Goal: Task Accomplishment & Management: Use online tool/utility

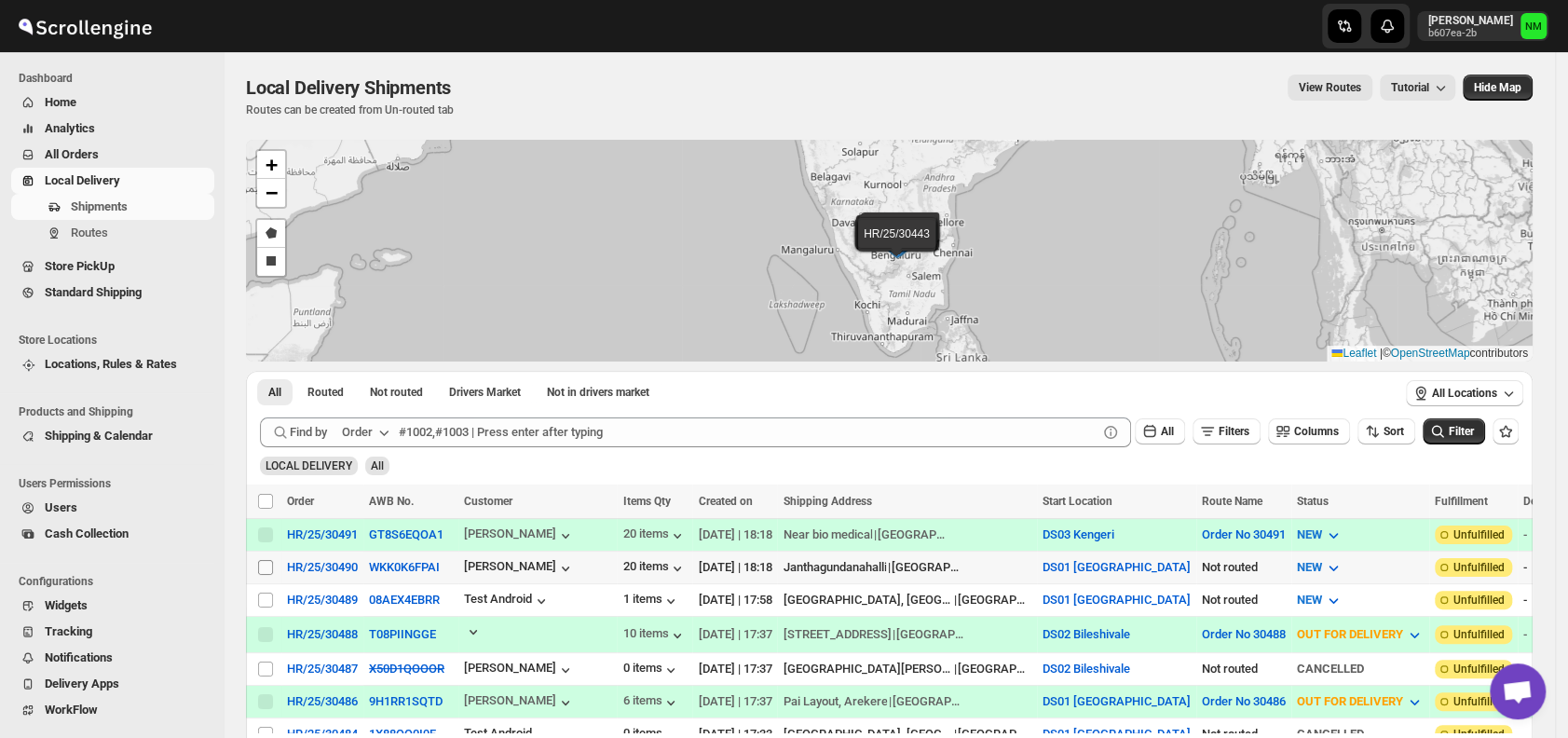
click at [261, 568] on input "Select shipment" at bounding box center [265, 567] width 15 height 15
checkbox input "true"
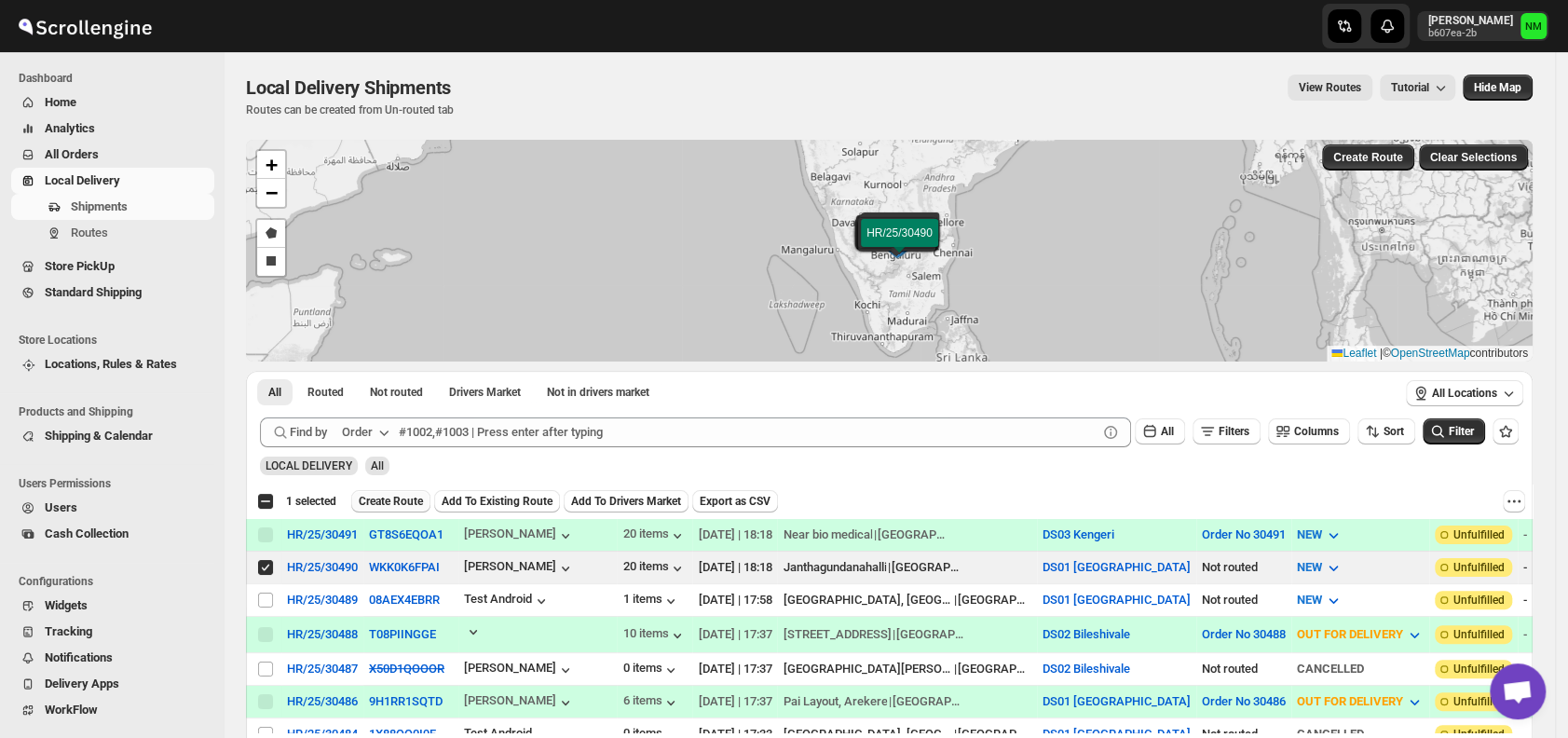
click at [369, 503] on span "Create Route" at bounding box center [390, 501] width 65 height 15
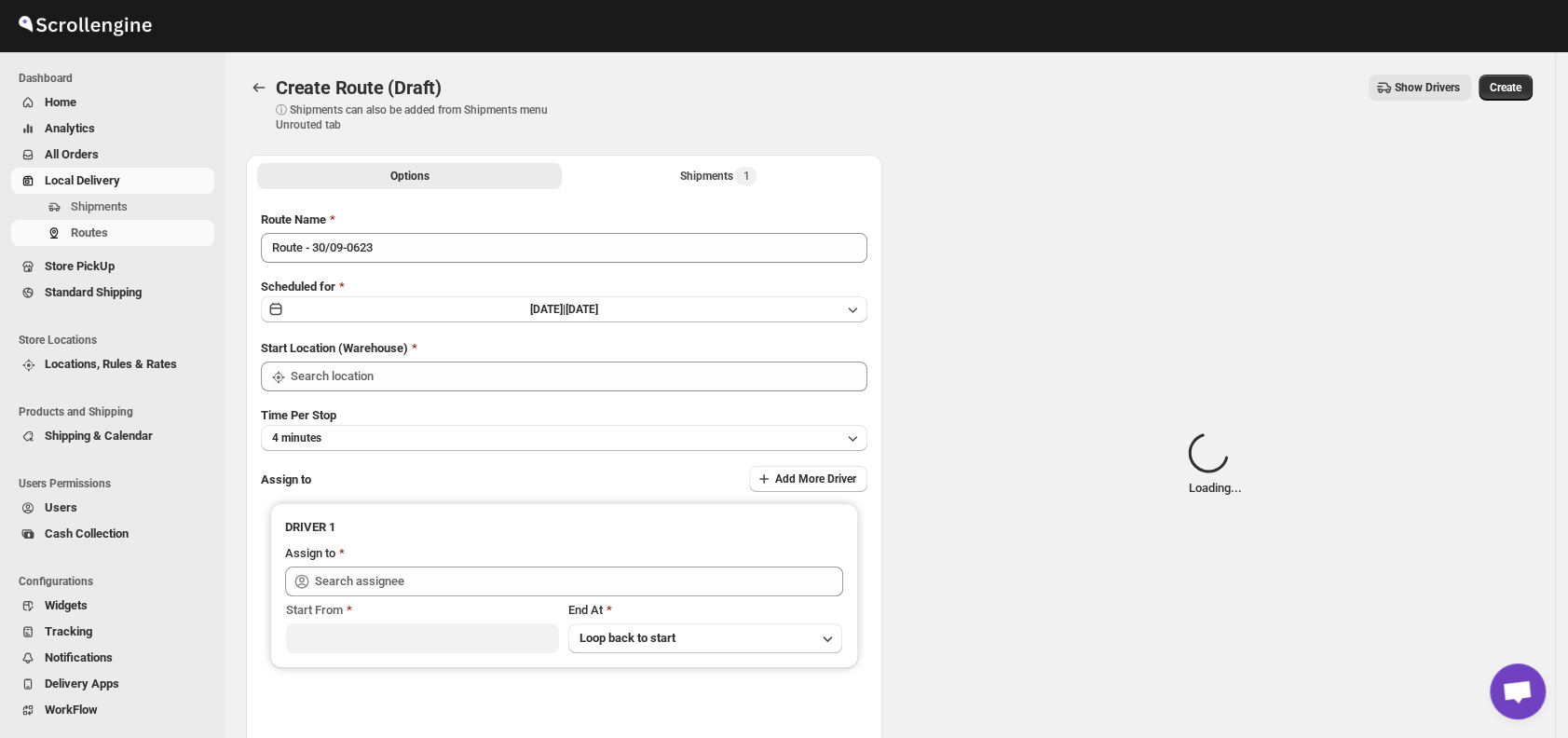
type input "DS01 [GEOGRAPHIC_DATA]"
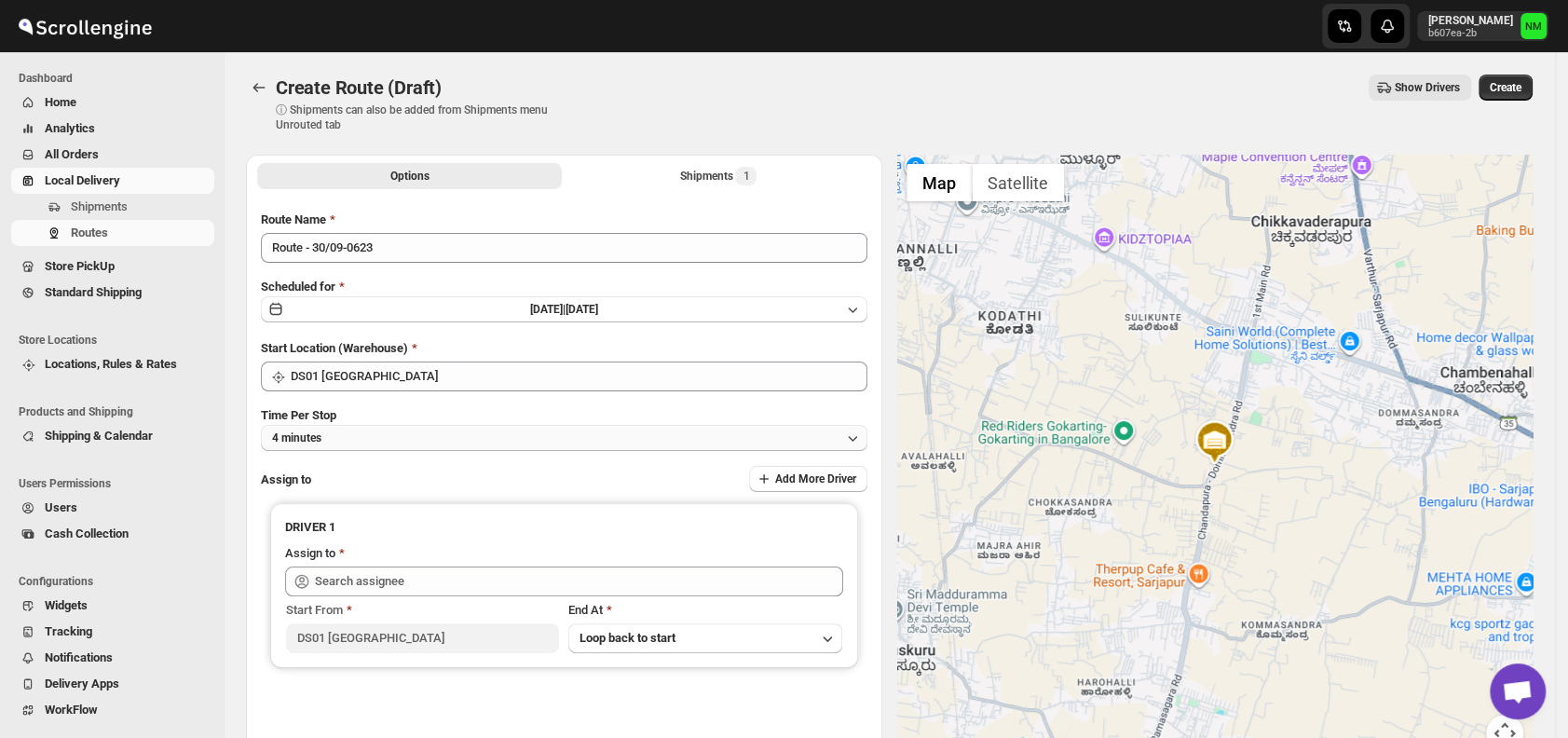
click at [388, 436] on button "4 minutes" at bounding box center [564, 438] width 607 height 26
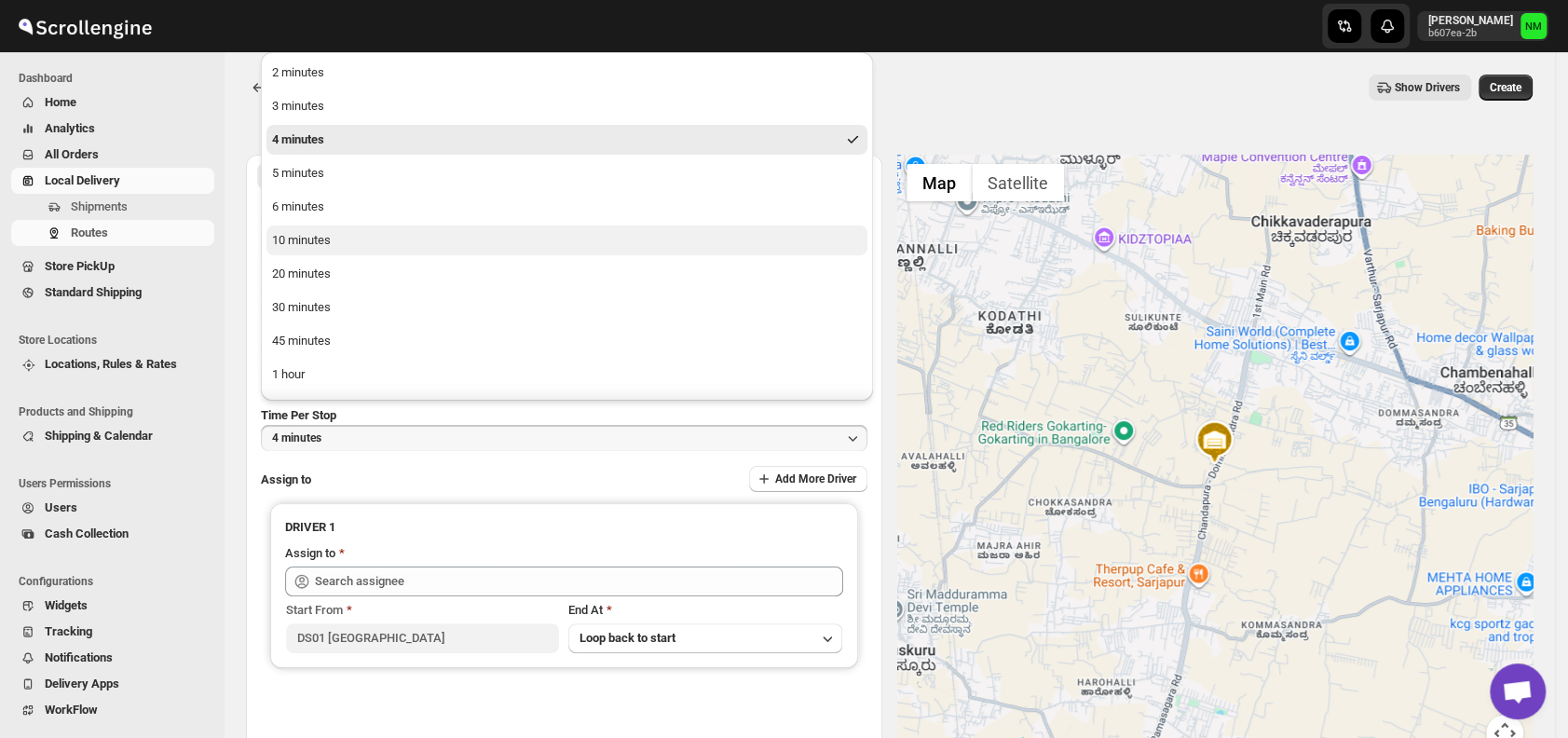
click at [342, 240] on button "10 minutes" at bounding box center [566, 240] width 601 height 30
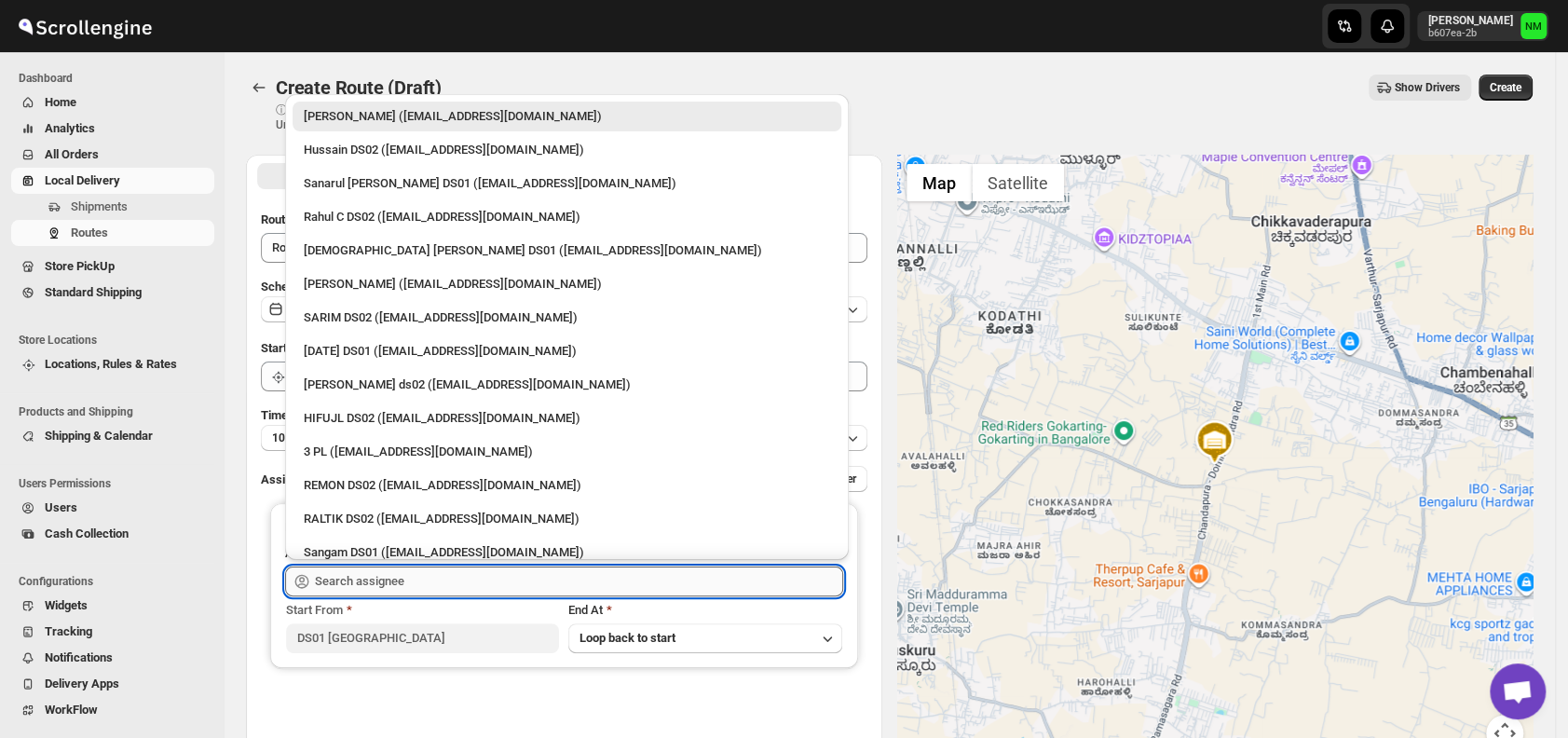
click at [468, 572] on input "text" at bounding box center [579, 581] width 528 height 30
click at [364, 254] on div "[DEMOGRAPHIC_DATA] [PERSON_NAME] DS01 ([EMAIL_ADDRESS][DOMAIN_NAME])" at bounding box center [567, 250] width 526 height 19
type input "[DEMOGRAPHIC_DATA] [PERSON_NAME] DS01 ([EMAIL_ADDRESS][DOMAIN_NAME])"
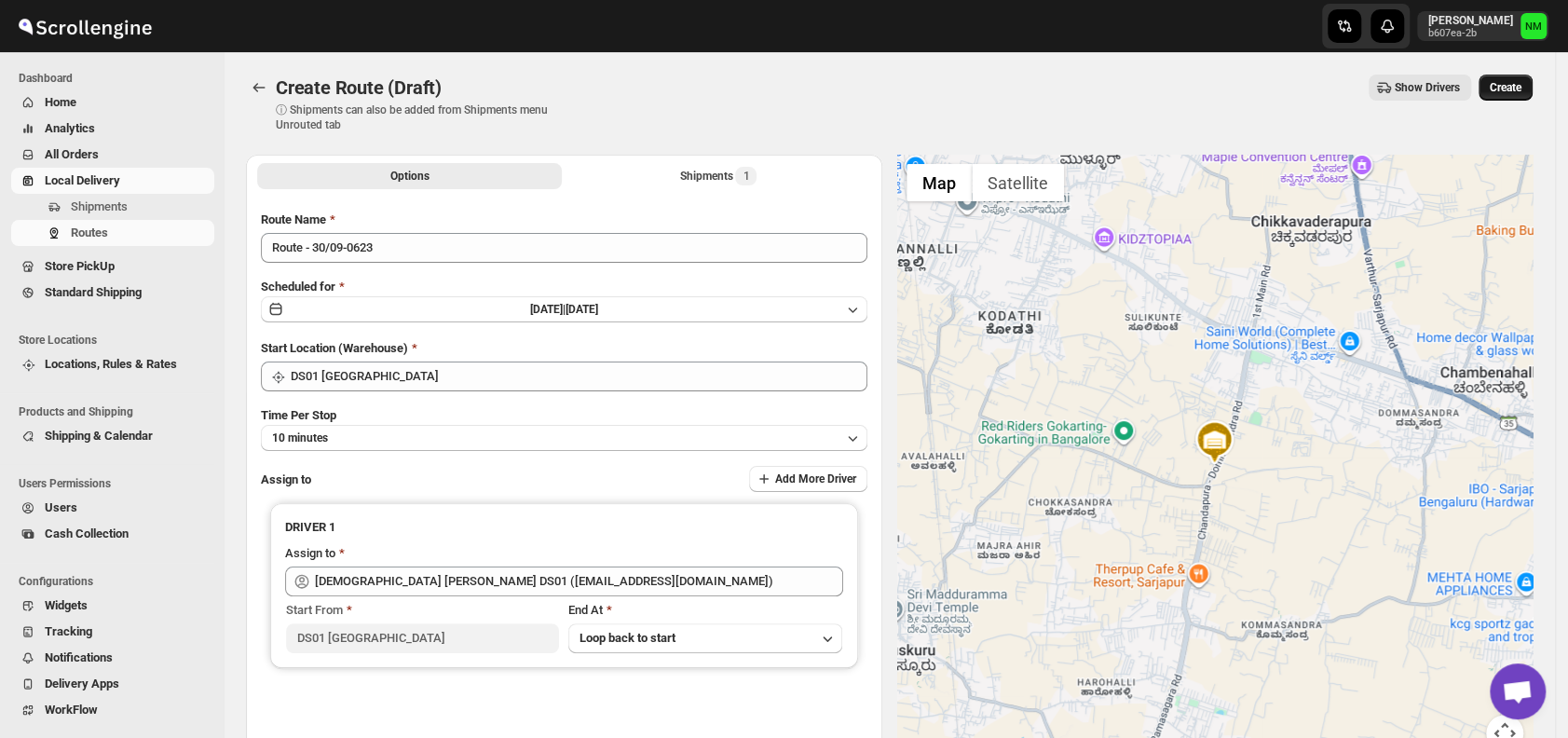
click at [1521, 93] on span "Create" at bounding box center [1505, 87] width 32 height 15
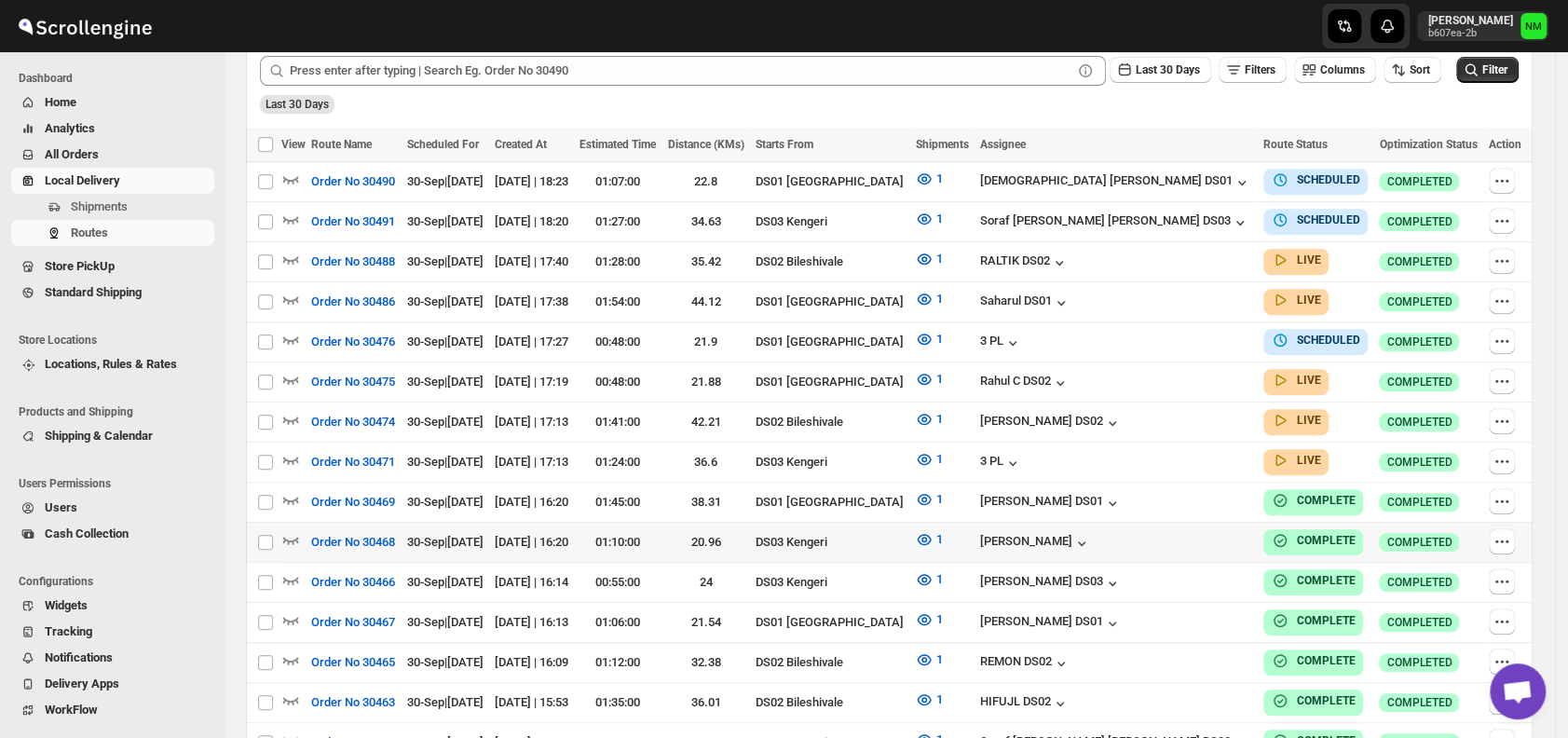
scroll to position [482, 0]
click at [294, 291] on icon "button" at bounding box center [290, 298] width 19 height 19
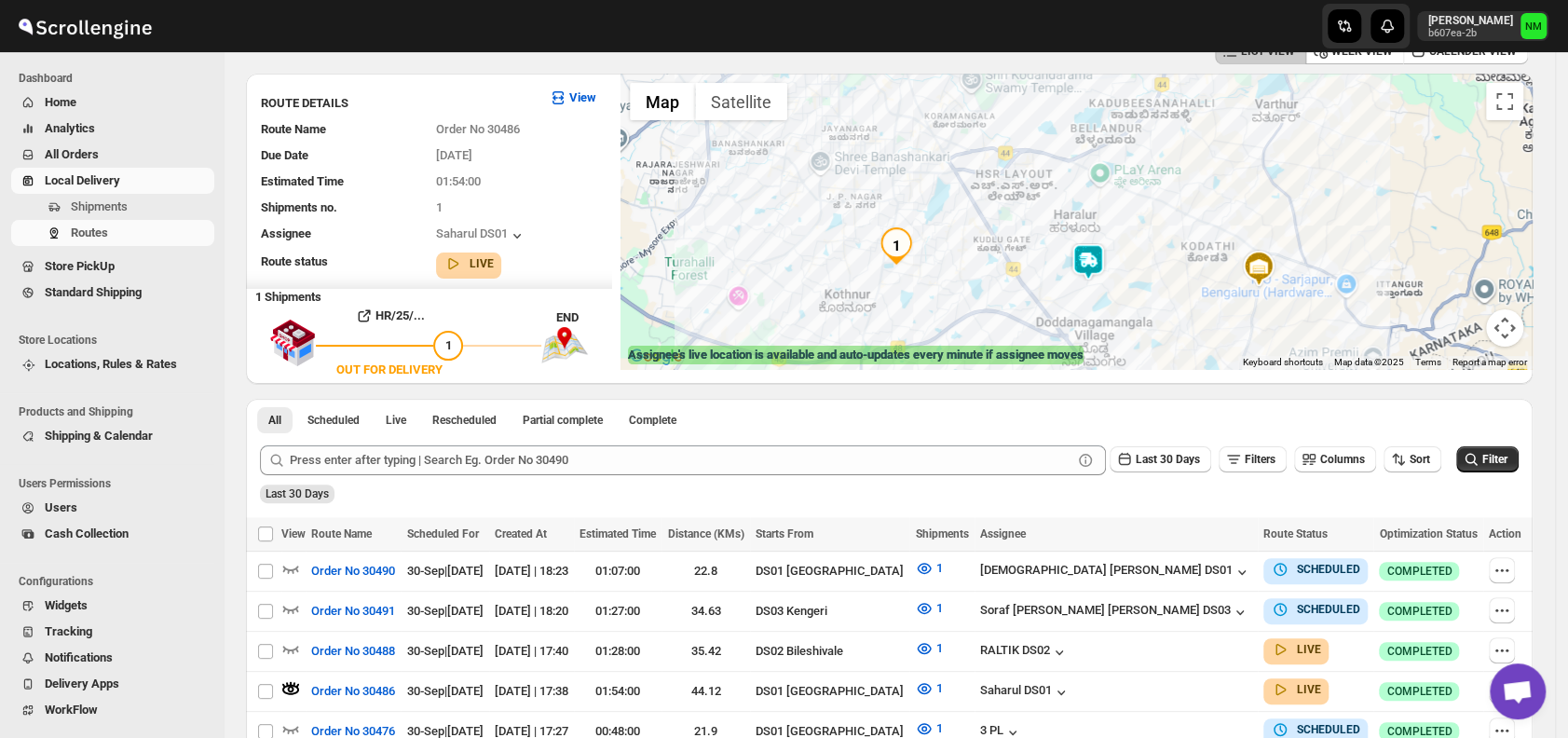
scroll to position [104, 0]
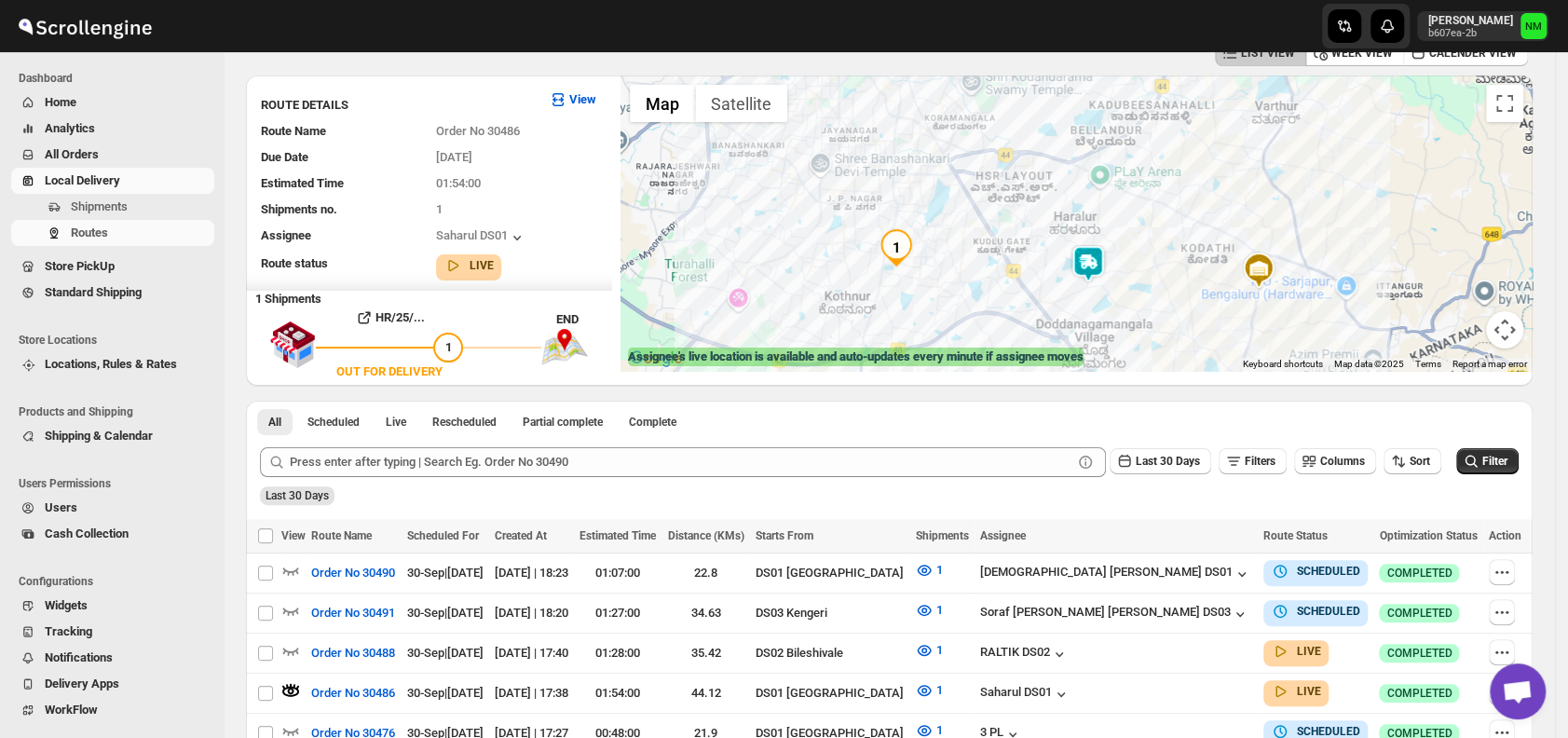
click at [1085, 263] on img at bounding box center [1088, 264] width 38 height 38
click at [1167, 172] on button "Close" at bounding box center [1144, 177] width 45 height 45
